Goal: Transaction & Acquisition: Purchase product/service

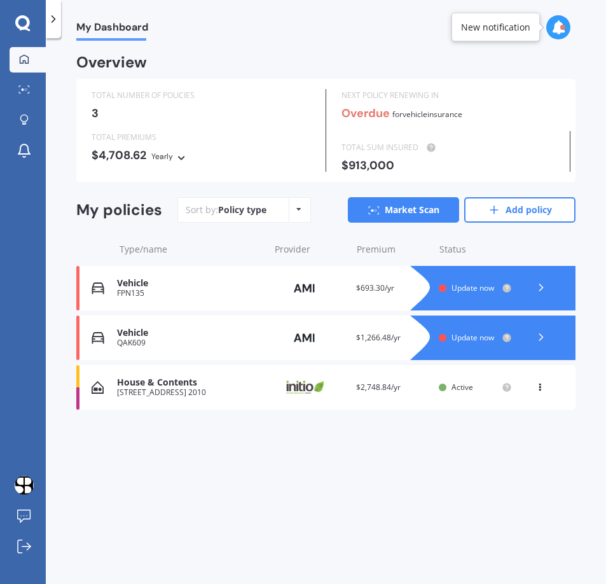
click at [375, 387] on span "$2,748.84/yr" at bounding box center [378, 387] width 45 height 11
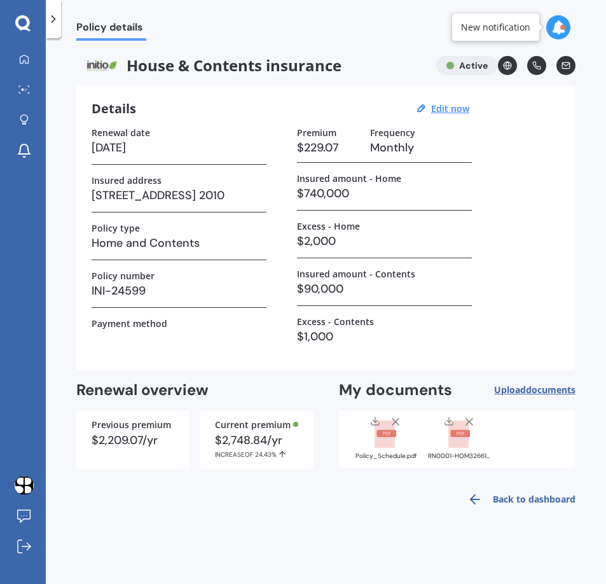
click at [558, 25] on icon at bounding box center [558, 27] width 14 height 14
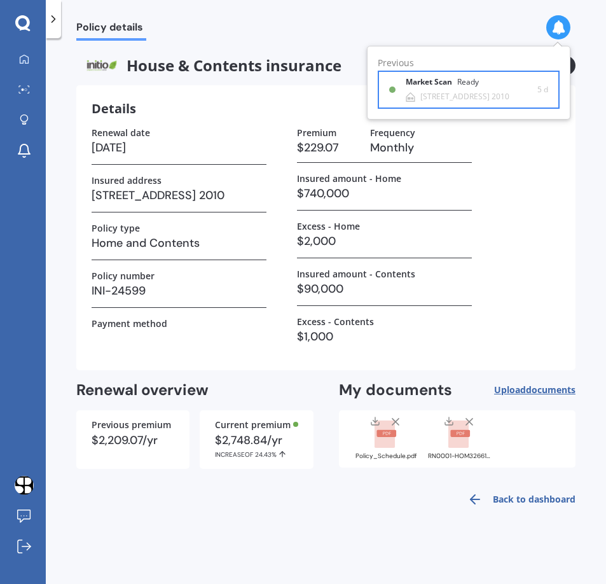
click at [460, 81] on div "Ready" at bounding box center [468, 82] width 22 height 9
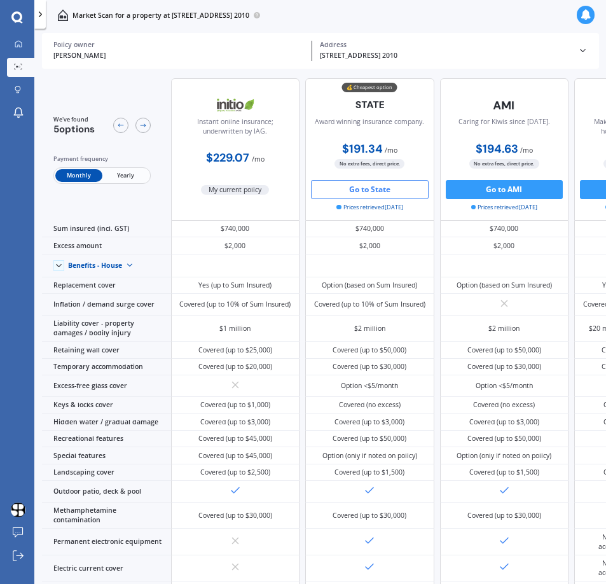
click at [359, 190] on button "Go to State" at bounding box center [370, 189] width 118 height 19
